Goal: Information Seeking & Learning: Learn about a topic

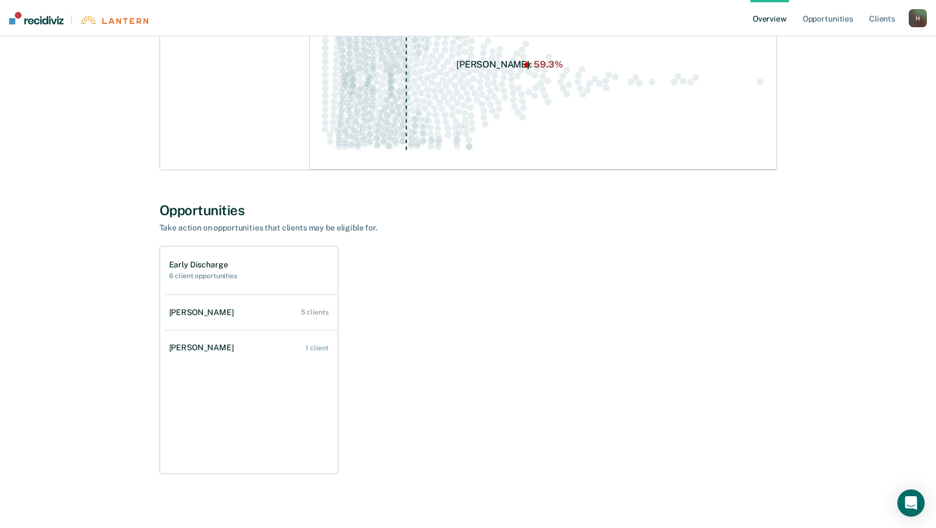
scroll to position [438, 0]
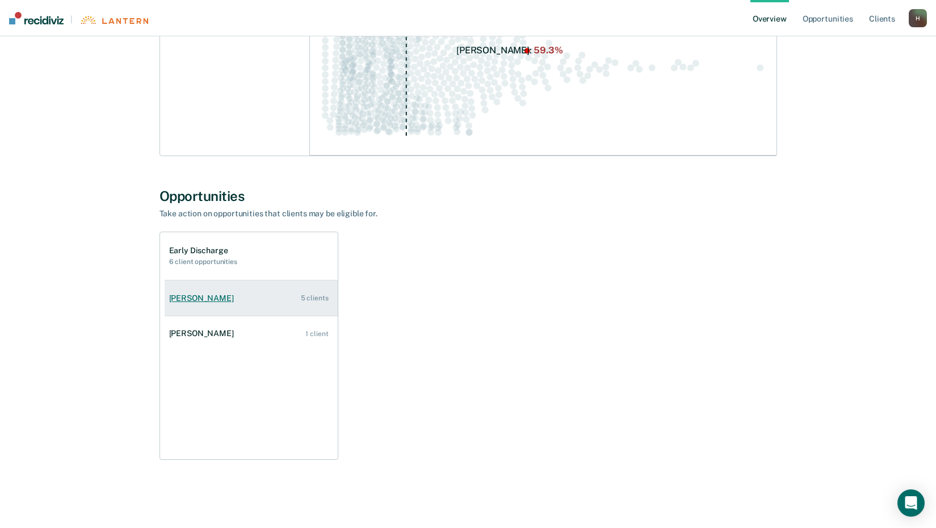
click at [315, 299] on div "5 clients" at bounding box center [315, 298] width 28 height 8
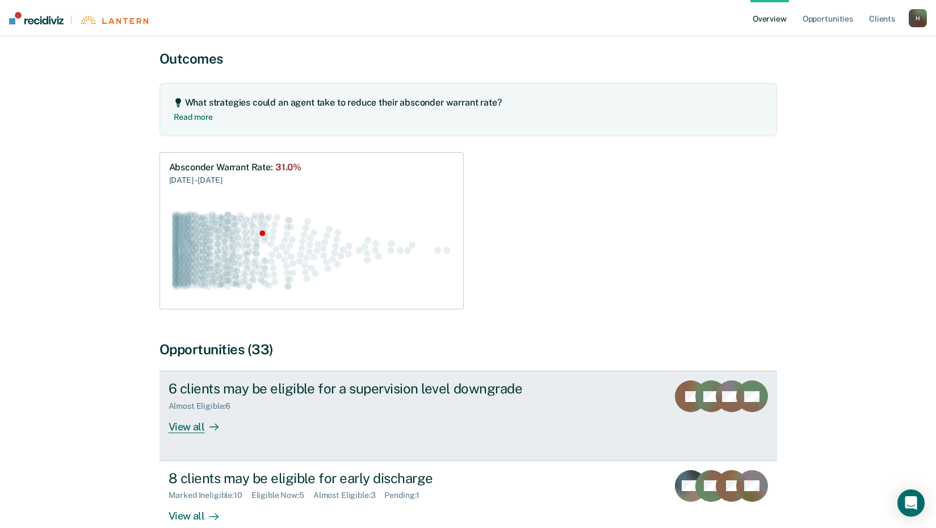
scroll to position [114, 0]
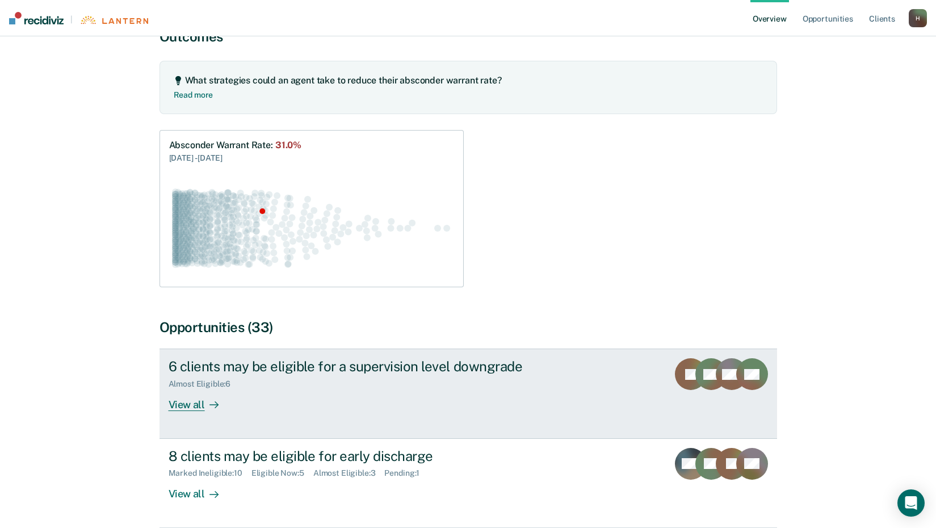
click at [195, 408] on div "View all" at bounding box center [201, 400] width 64 height 22
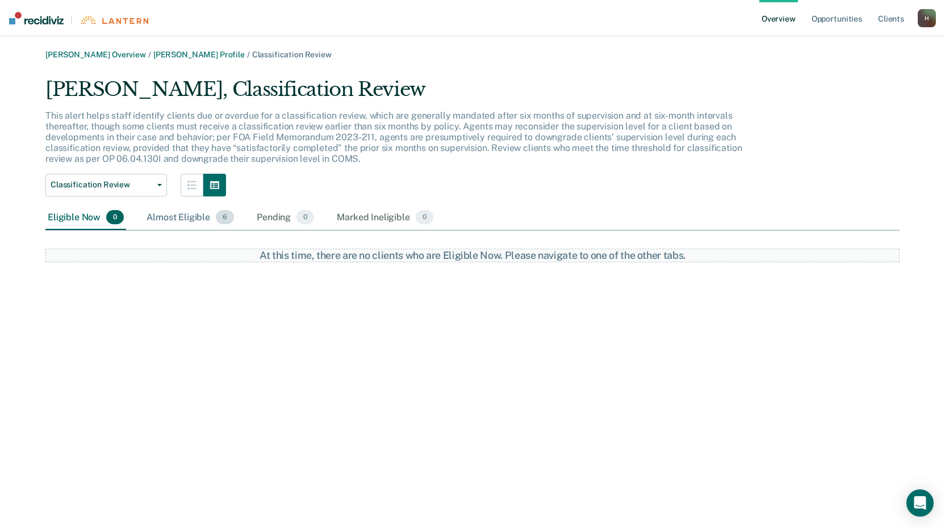
click at [183, 217] on div "Almost Eligible 6" at bounding box center [190, 218] width 92 height 25
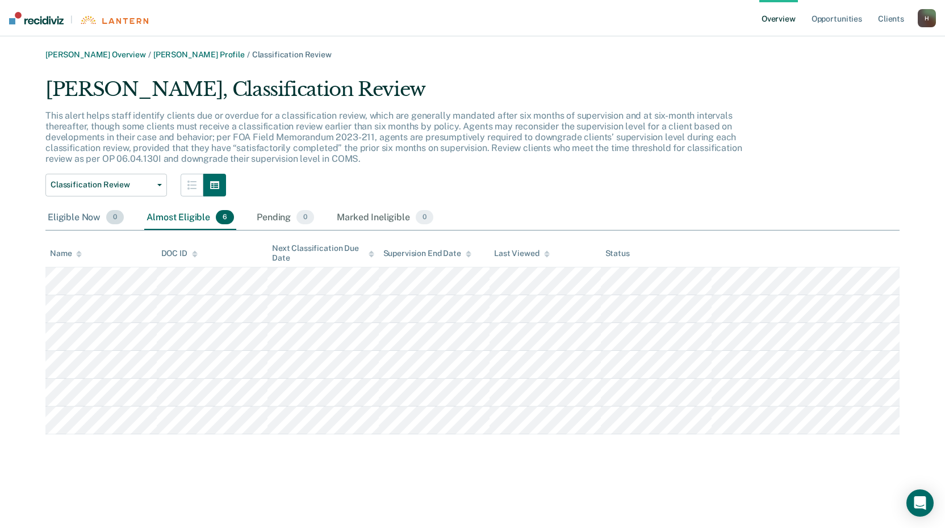
click at [73, 221] on div "Eligible Now 0" at bounding box center [85, 218] width 81 height 25
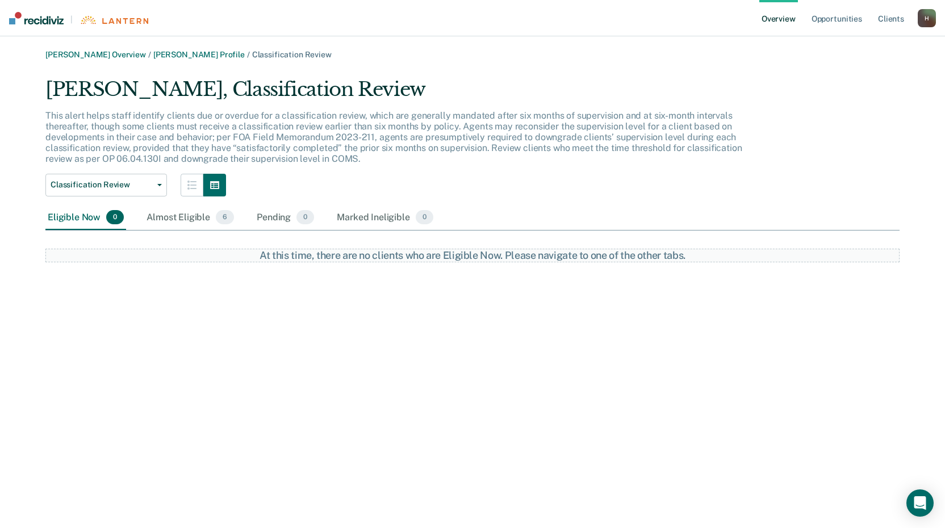
click at [928, 21] on div "H" at bounding box center [927, 18] width 18 height 18
click at [728, 50] on div "[PERSON_NAME] Overview / [PERSON_NAME] Profile / Classification Review" at bounding box center [472, 55] width 854 height 10
click at [828, 16] on link "Opportunities" at bounding box center [836, 18] width 55 height 36
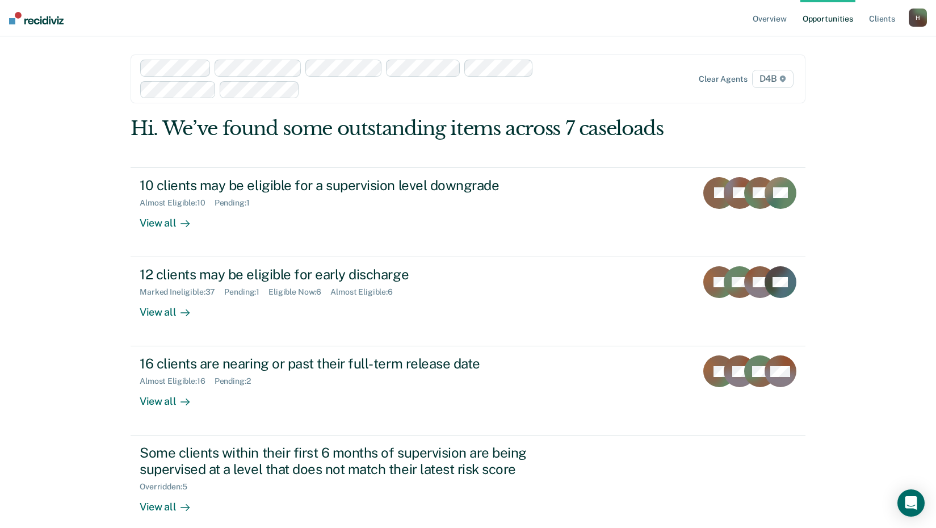
click at [39, 23] on img at bounding box center [36, 18] width 55 height 12
